Goal: Find specific page/section

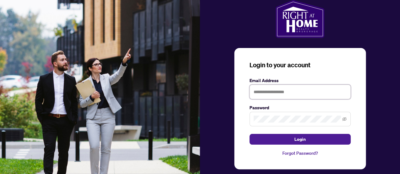
click at [261, 90] on input "text" at bounding box center [299, 92] width 101 height 15
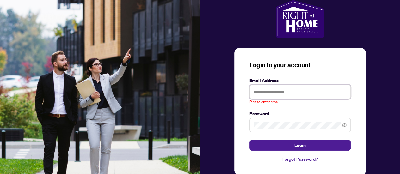
type input "**********"
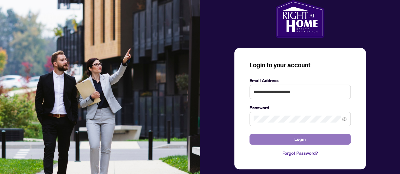
click at [275, 139] on button "Login" at bounding box center [299, 139] width 101 height 11
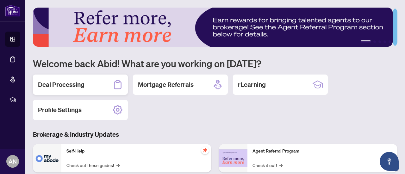
click at [70, 84] on h2 "Deal Processing" at bounding box center [61, 84] width 46 height 9
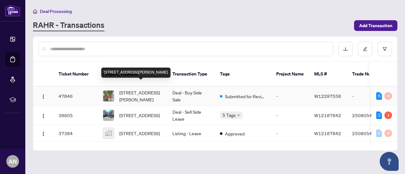
click at [142, 89] on span "[STREET_ADDRESS][PERSON_NAME]" at bounding box center [140, 96] width 43 height 14
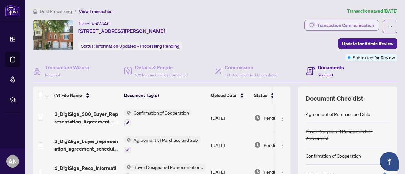
click at [319, 24] on div "Transaction Communication" at bounding box center [345, 25] width 57 height 10
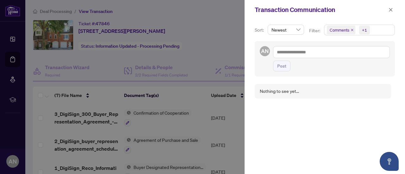
click at [224, 20] on div at bounding box center [202, 87] width 405 height 174
click at [389, 9] on icon "close" at bounding box center [390, 9] width 3 height 3
